Goal: Book appointment/travel/reservation

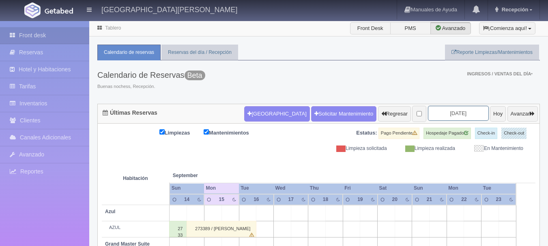
click at [456, 115] on input "2025-09-16" at bounding box center [458, 113] width 61 height 15
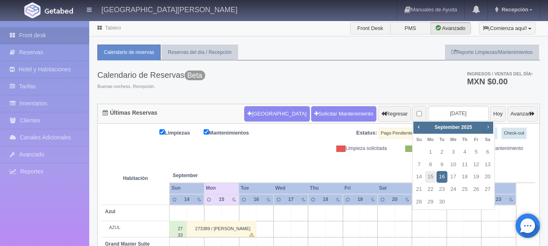
click at [488, 127] on span "Next" at bounding box center [488, 127] width 6 height 6
click at [433, 178] on link "13" at bounding box center [430, 177] width 11 height 12
type input "[DATE]"
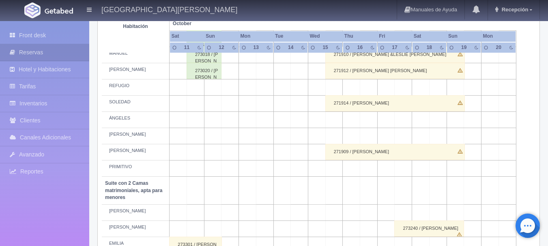
scroll to position [440, 0]
click at [96, 28] on div "Últimas Reservas [GEOGRAPHIC_DATA] Solicitar Mantenimiento Regresar [DATE] Hoy …" at bounding box center [318, 48] width 455 height 769
